Goal: Information Seeking & Learning: Check status

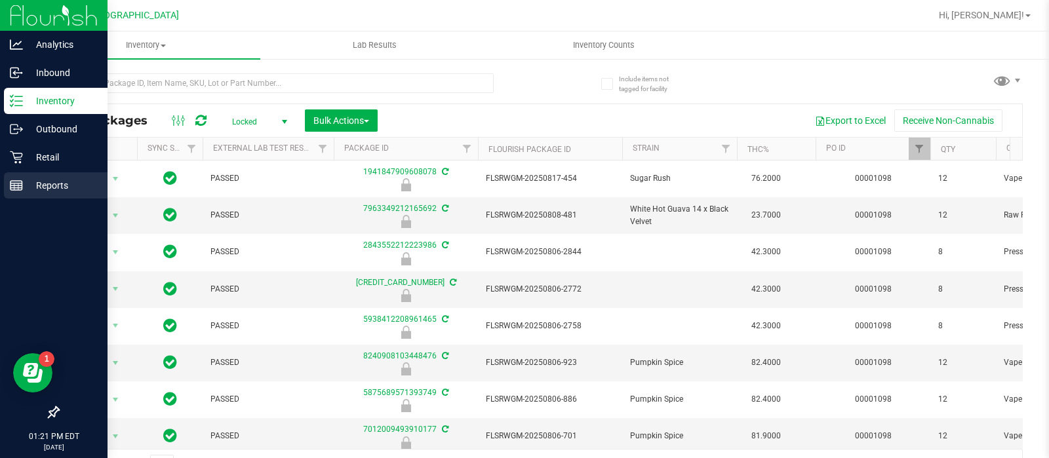
click at [26, 182] on p "Reports" at bounding box center [62, 186] width 79 height 16
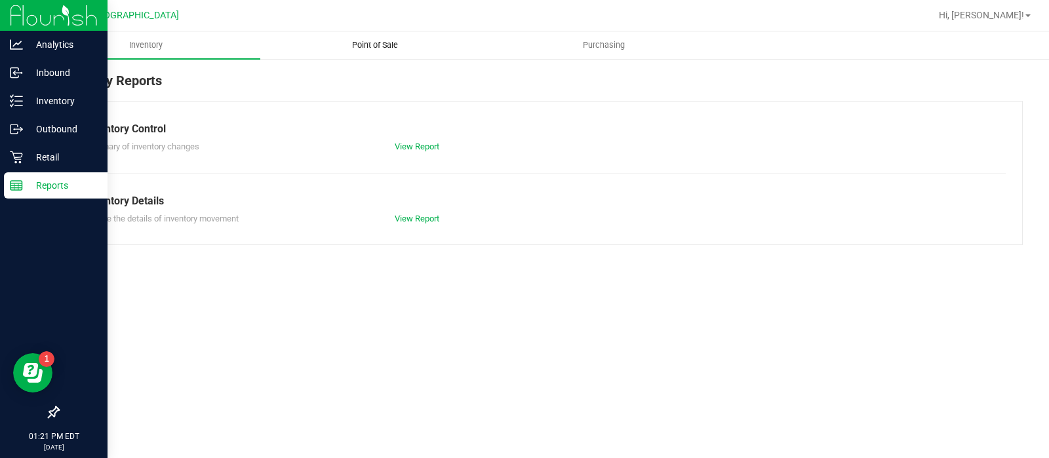
click at [389, 41] on span "Point of Sale" at bounding box center [374, 45] width 81 height 12
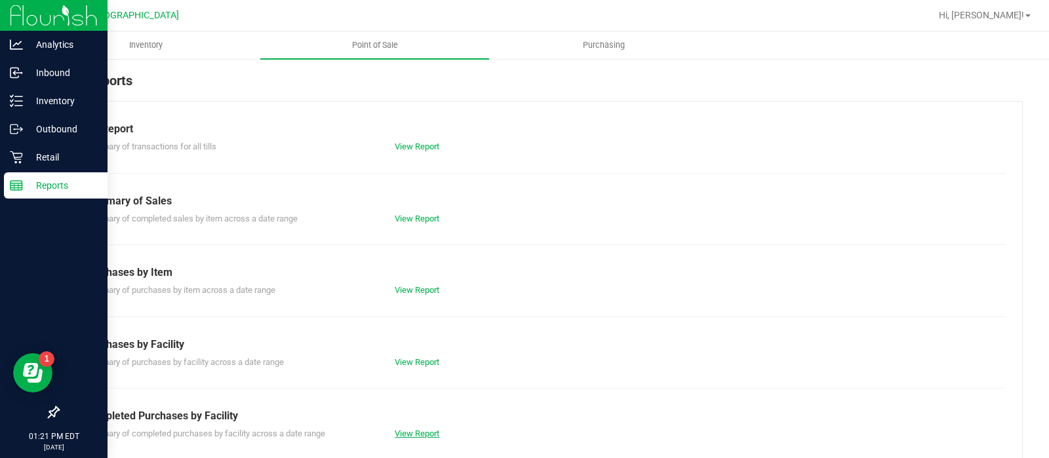
click at [400, 437] on link "View Report" at bounding box center [417, 434] width 45 height 10
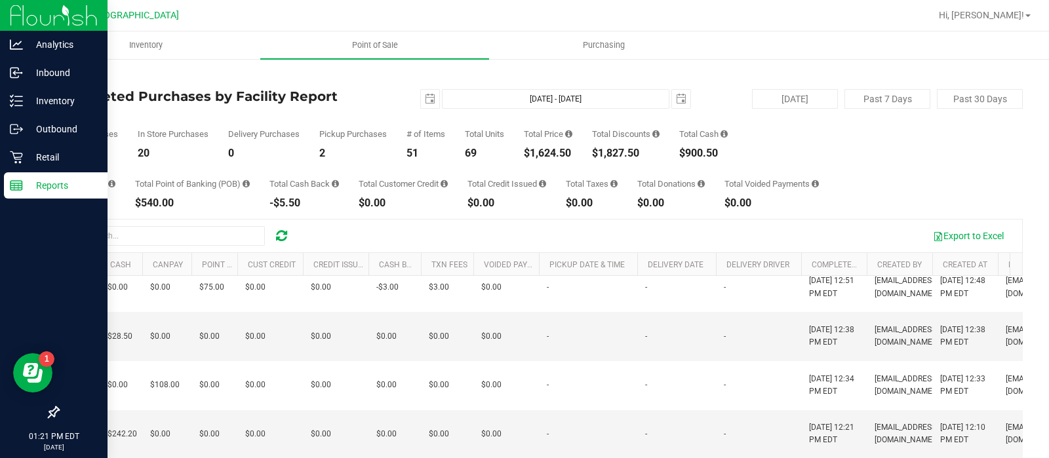
scroll to position [0, 520]
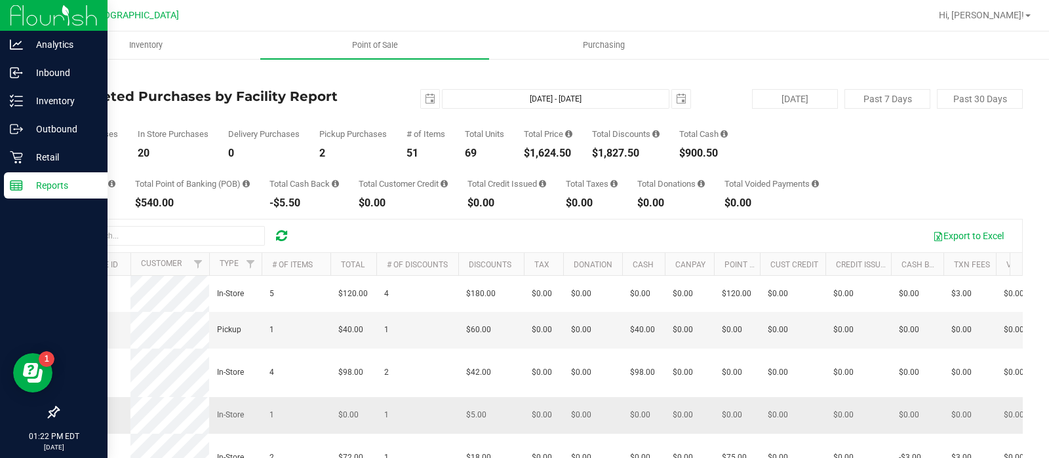
drag, startPoint x: 849, startPoint y: 387, endPoint x: 115, endPoint y: 437, distance: 736.5
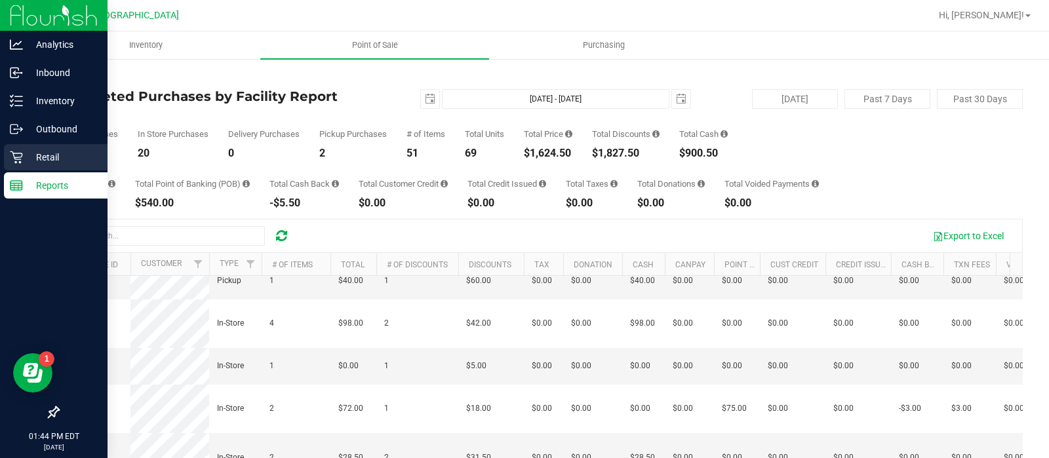
click at [70, 159] on p "Retail" at bounding box center [62, 157] width 79 height 16
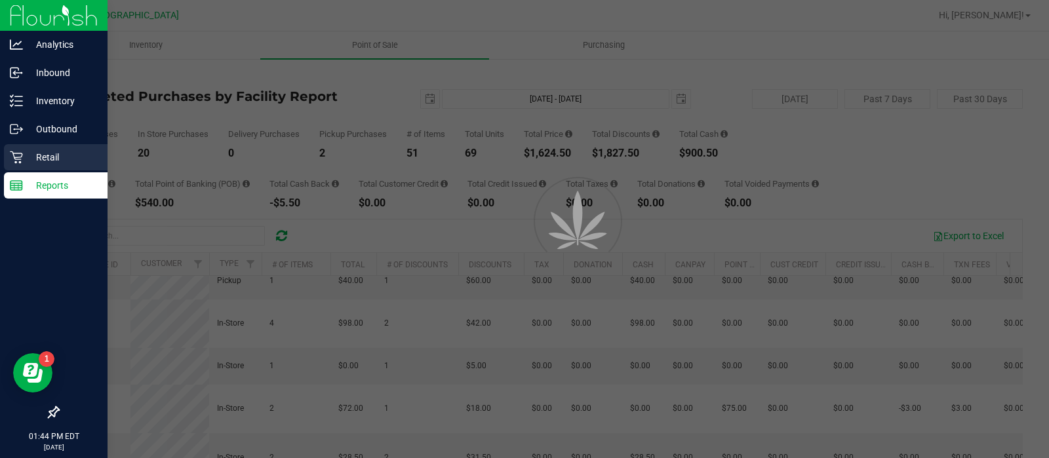
click at [70, 159] on p "Retail" at bounding box center [62, 157] width 79 height 16
